Goal: Find specific page/section: Find specific page/section

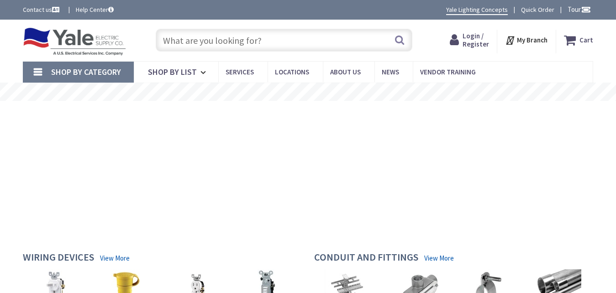
type input "[GEOGRAPHIC_DATA], [GEOGRAPHIC_DATA], [GEOGRAPHIC_DATA]"
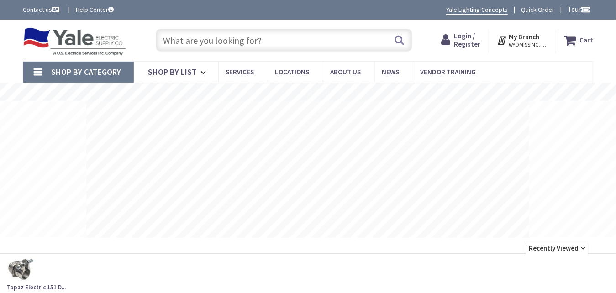
click at [235, 37] on input "text" at bounding box center [284, 40] width 256 height 23
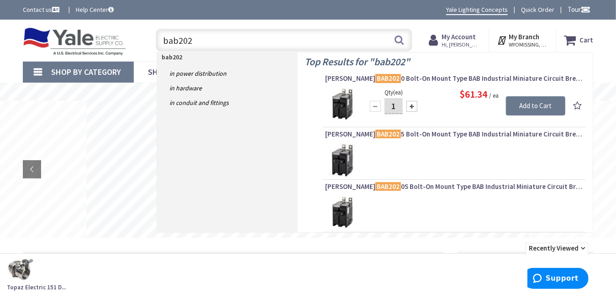
type input "bab2020"
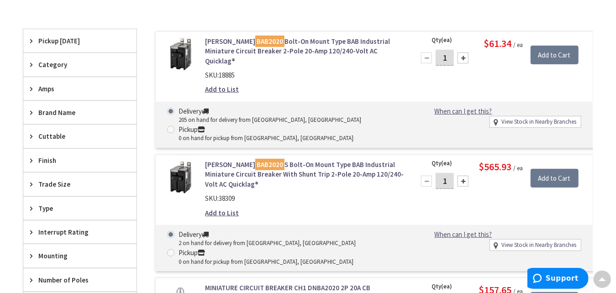
scroll to position [229, 0]
click at [286, 47] on link "Eaton BAB2020 Bolt-On Mount Type BAB Industrial Miniature Circuit Breaker 2-Pol…" at bounding box center [304, 51] width 199 height 29
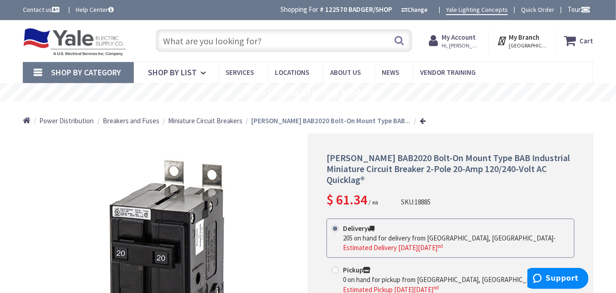
click at [227, 42] on input "text" at bounding box center [284, 40] width 256 height 23
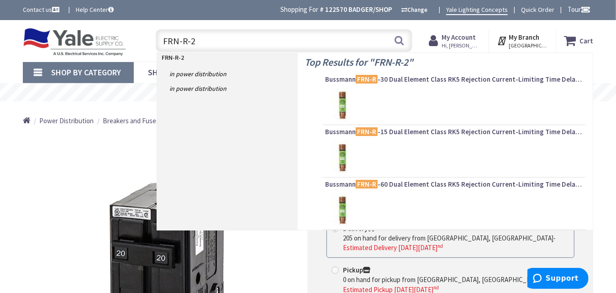
type input "FRN-R-20"
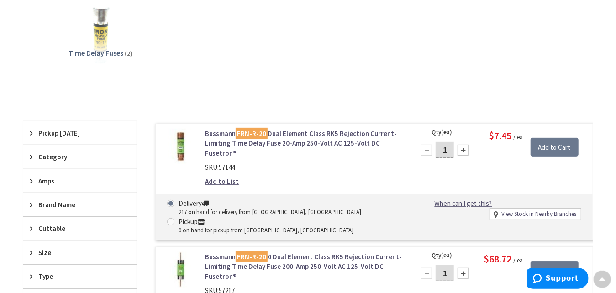
scroll to position [137, 0]
click at [287, 137] on link "Bussmann FRN-R-20 Dual Element Class RK5 Rejection Current-Limiting Time Delay …" at bounding box center [304, 143] width 199 height 29
